Goal: Find specific page/section: Find specific page/section

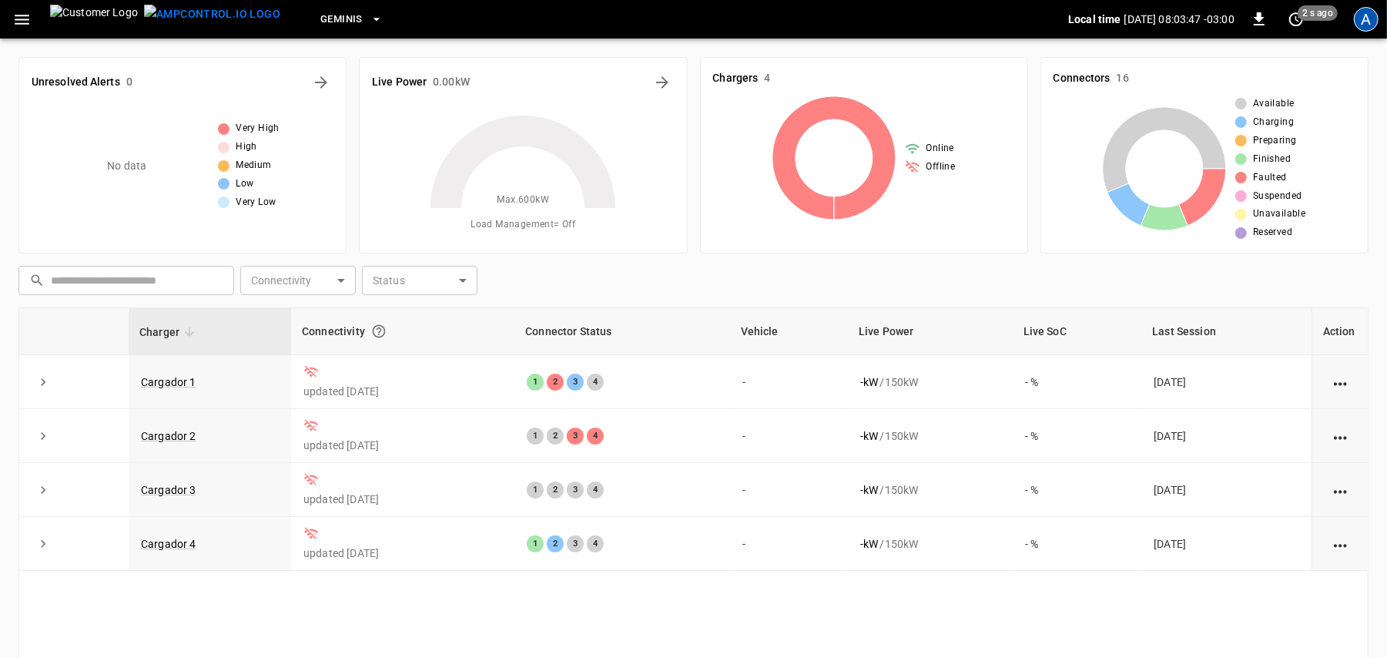
click at [1366, 23] on div "A" at bounding box center [1366, 19] width 25 height 25
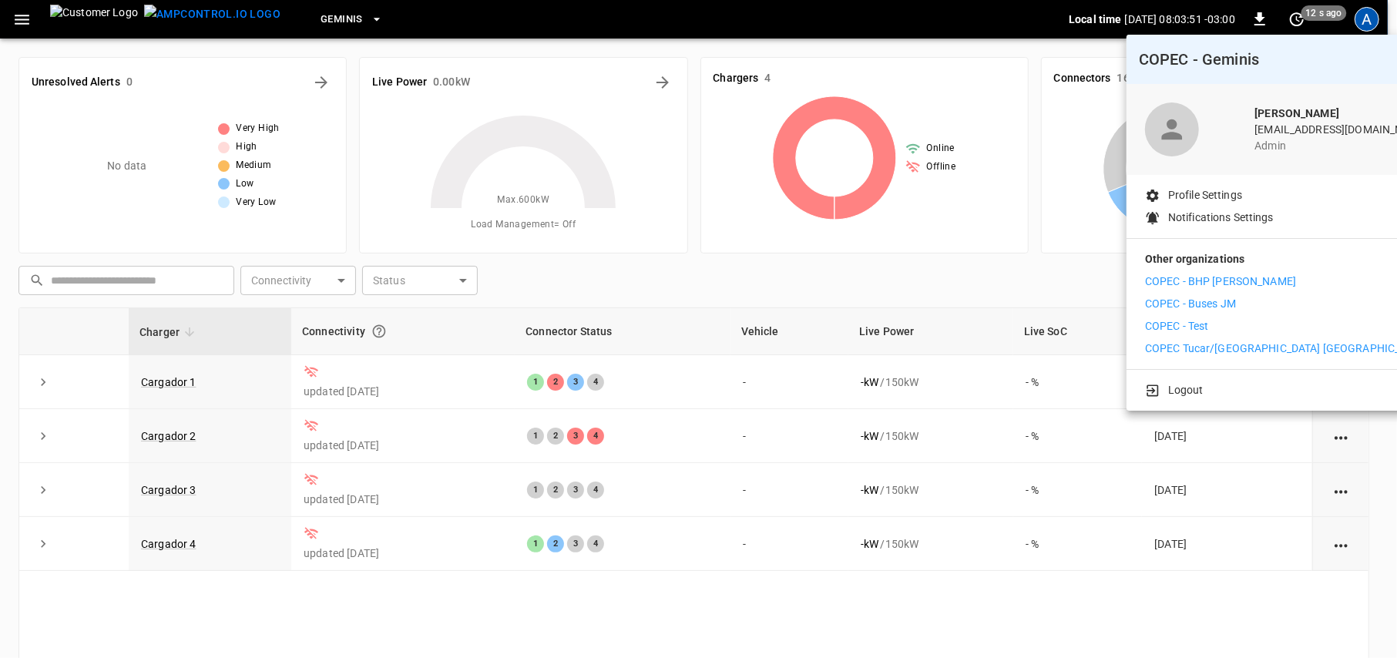
click at [1257, 282] on li "COPEC - BHP [PERSON_NAME]" at bounding box center [1286, 281] width 283 height 16
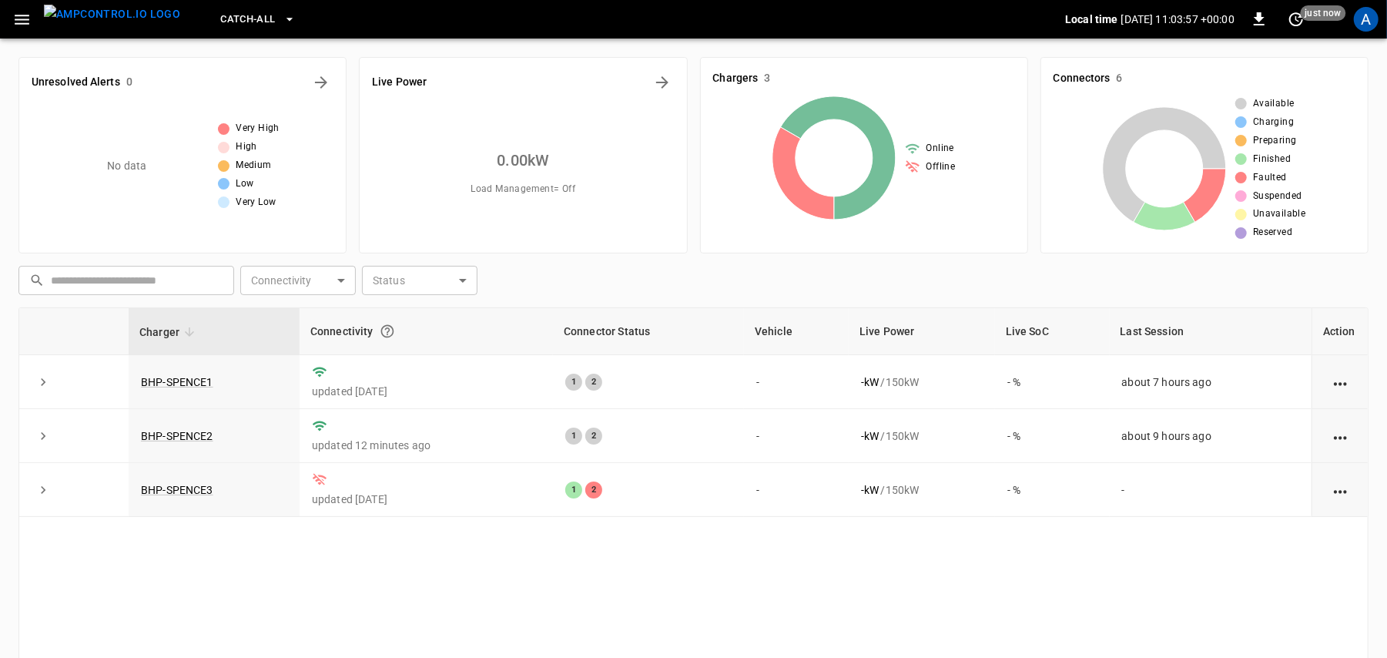
drag, startPoint x: 1368, startPoint y: 31, endPoint x: 1362, endPoint y: 38, distance: 9.3
click at [1366, 32] on div "A" at bounding box center [1366, 19] width 29 height 29
click at [1366, 20] on div "A" at bounding box center [1366, 19] width 25 height 25
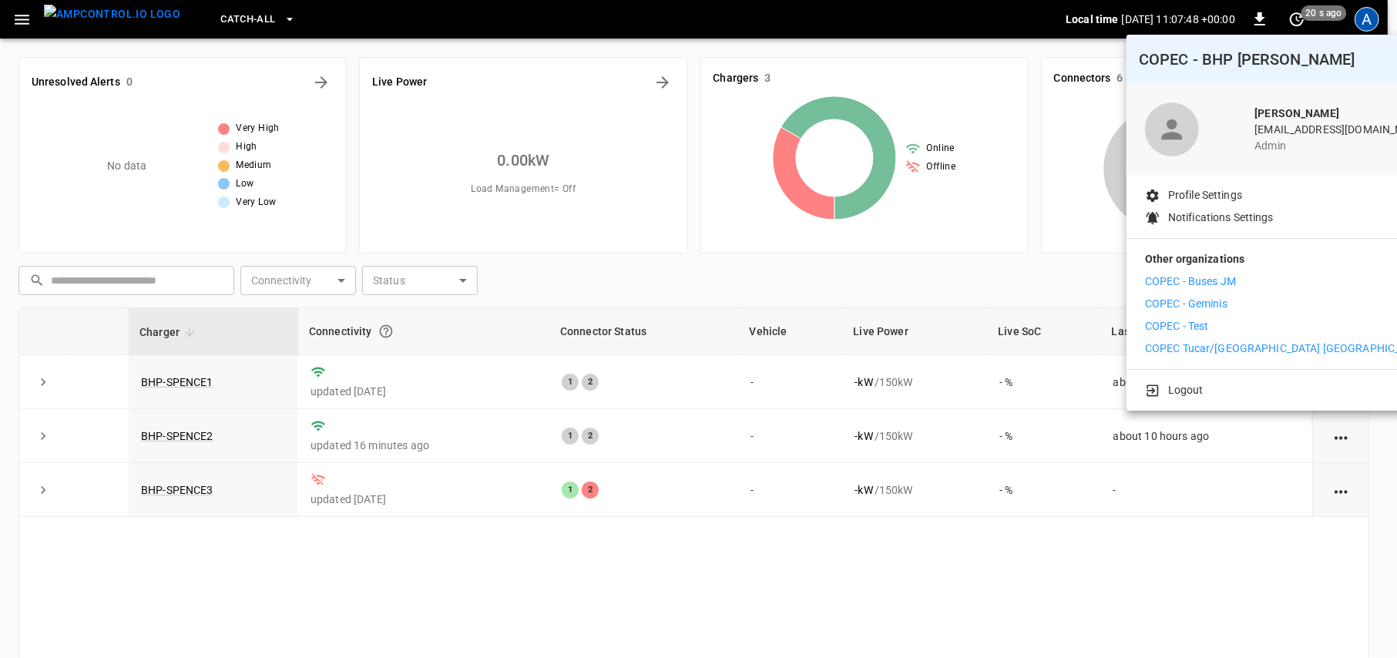
click at [1189, 303] on p "COPEC - Geminis" at bounding box center [1186, 304] width 82 height 16
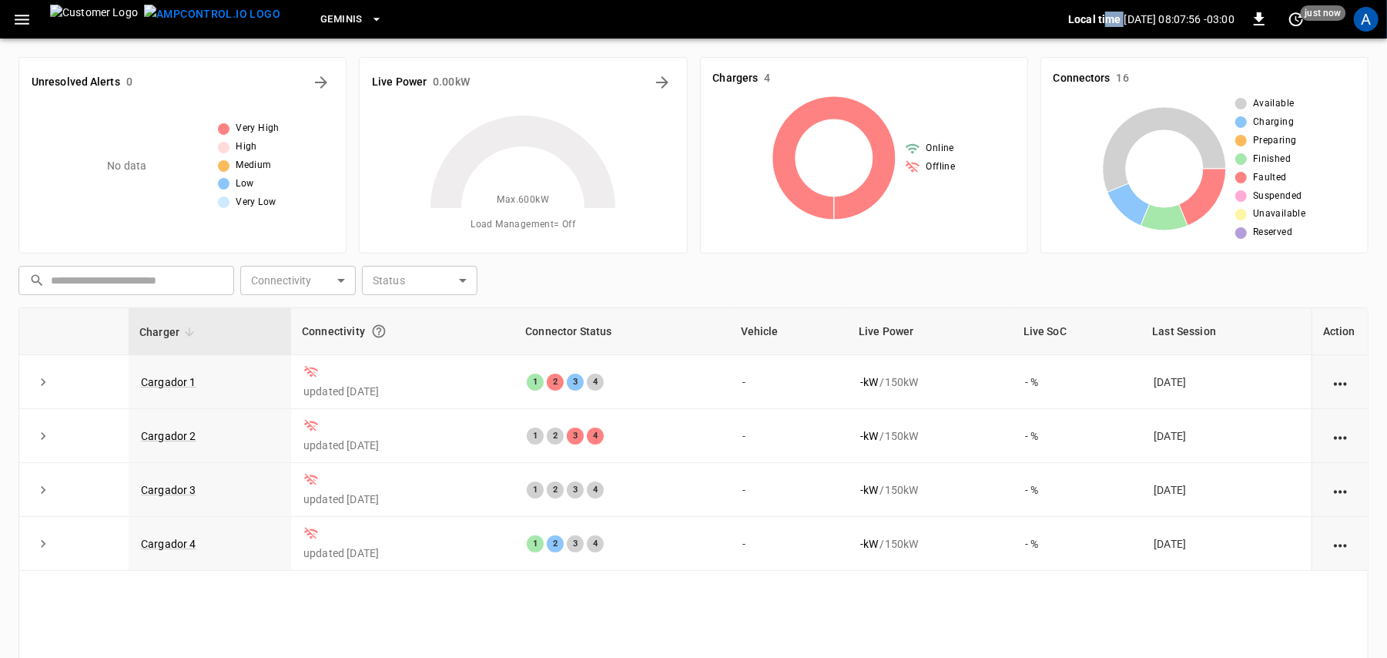
drag, startPoint x: 1236, startPoint y: 12, endPoint x: 1068, endPoint y: 22, distance: 168.9
click at [1082, 18] on div "Local time [DATE] 08:07:56 -03:00 0 just now" at bounding box center [1206, 19] width 277 height 25
drag, startPoint x: 1033, startPoint y: 10, endPoint x: 1146, endPoint y: 37, distance: 116.4
click at [1146, 37] on div "Geminis Local time [DATE] 08:08:00 -03:00 0 just now A" at bounding box center [693, 19] width 1387 height 39
click at [1020, 26] on div "Geminis" at bounding box center [681, 20] width 776 height 36
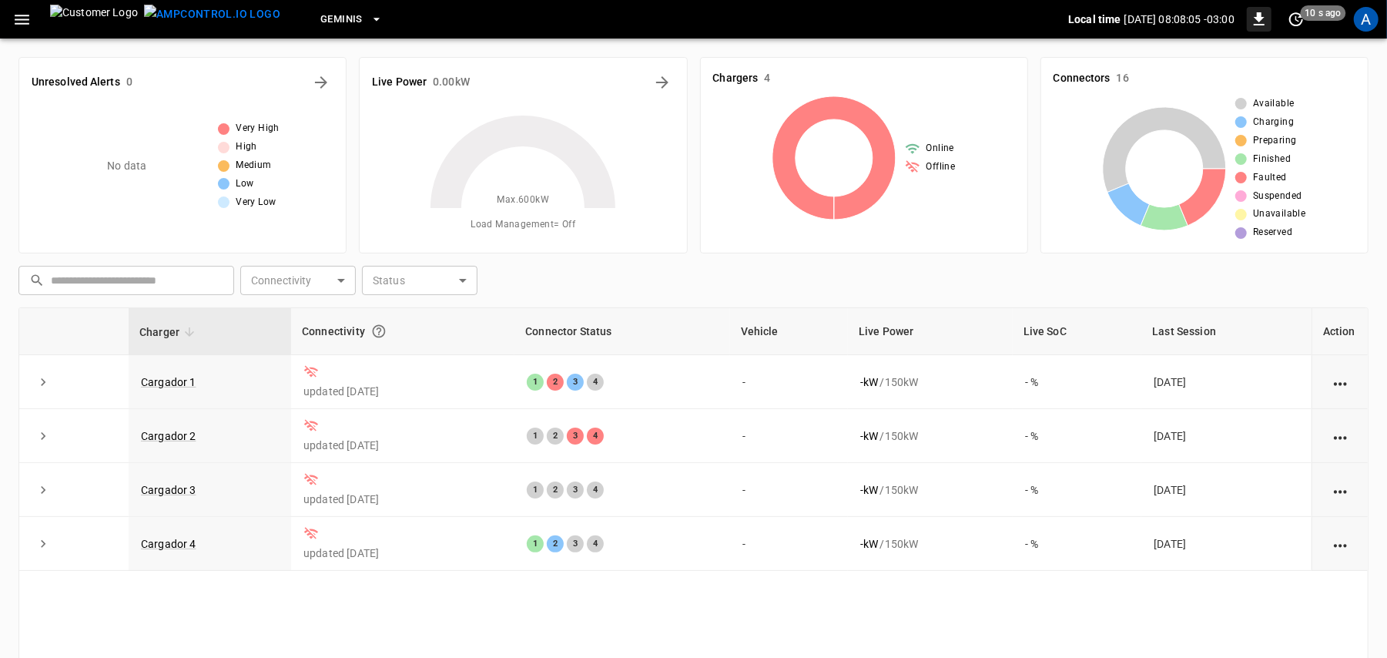
click at [1257, 22] on icon "button" at bounding box center [1259, 19] width 18 height 18
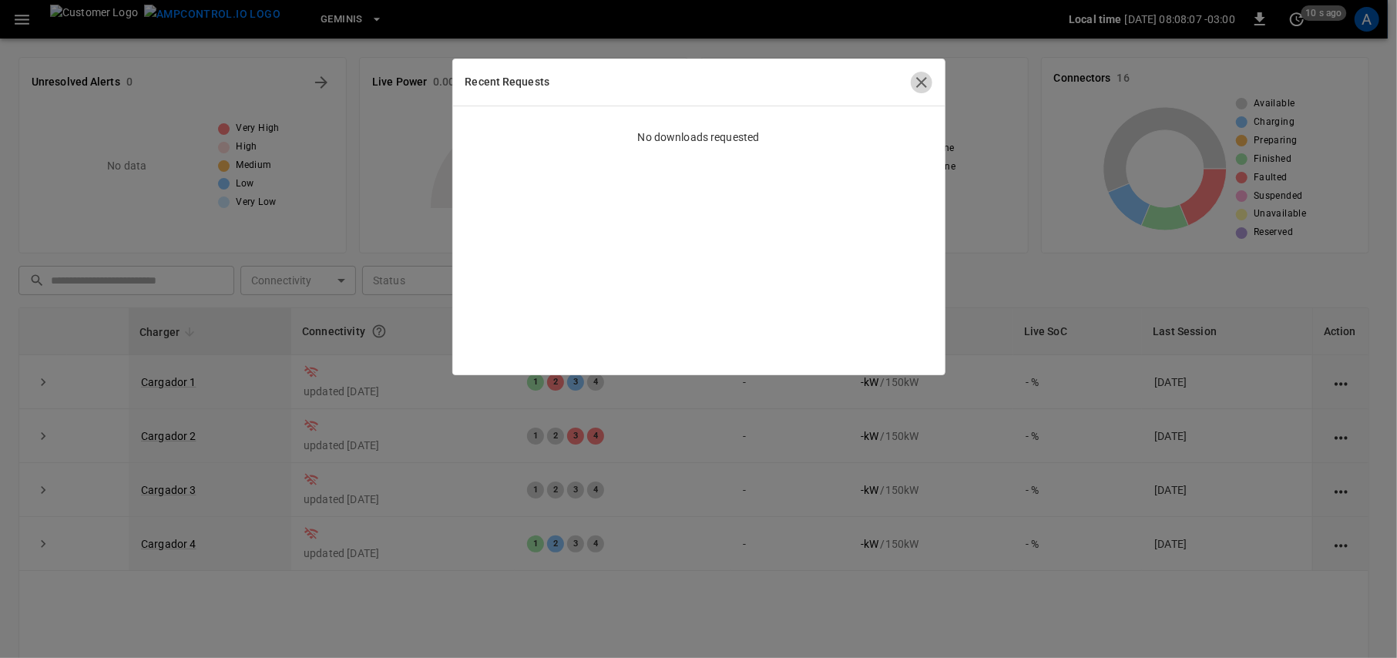
click at [927, 84] on icon "button" at bounding box center [921, 82] width 18 height 18
